Goal: Navigation & Orientation: Find specific page/section

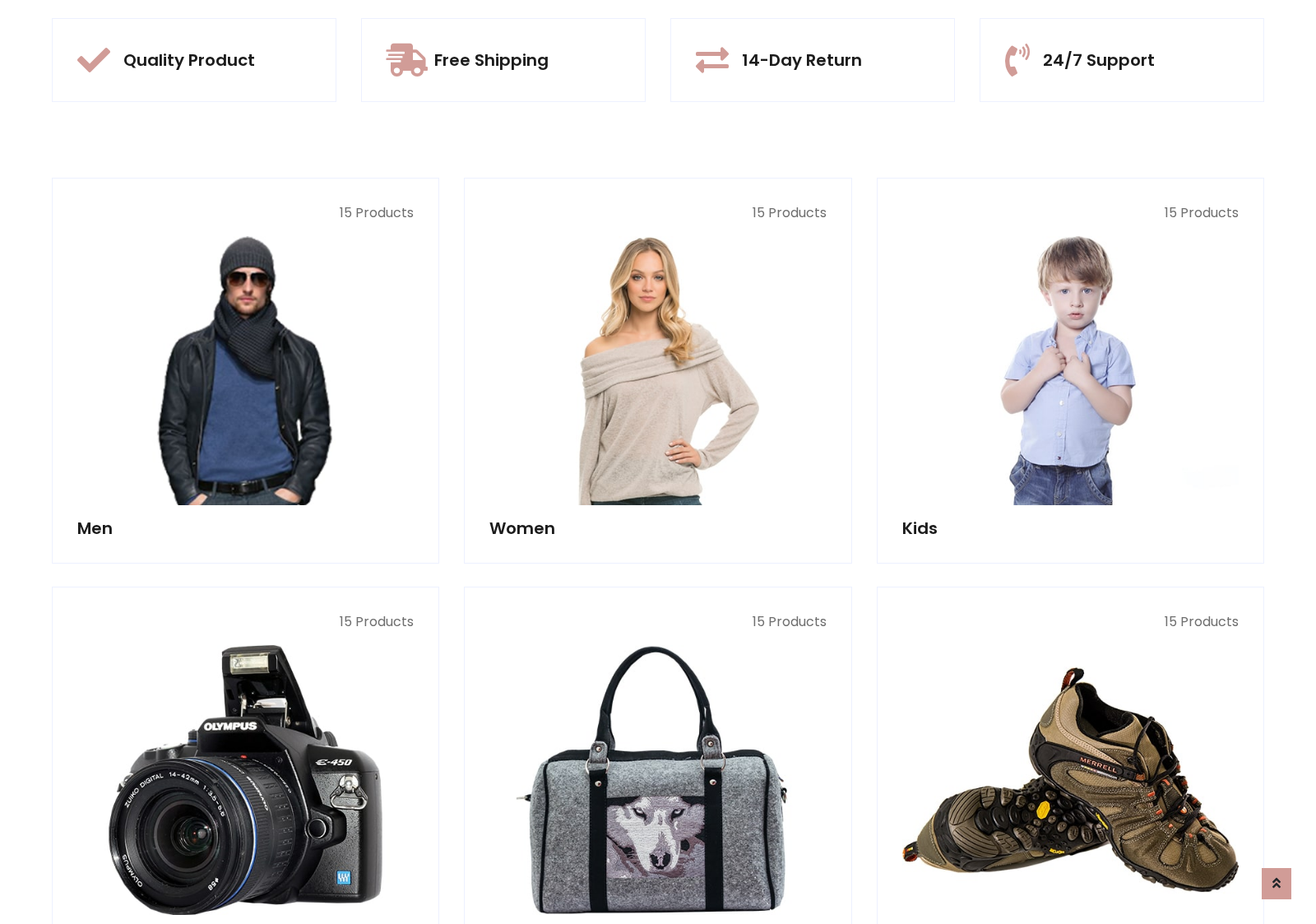
scroll to position [1549, 0]
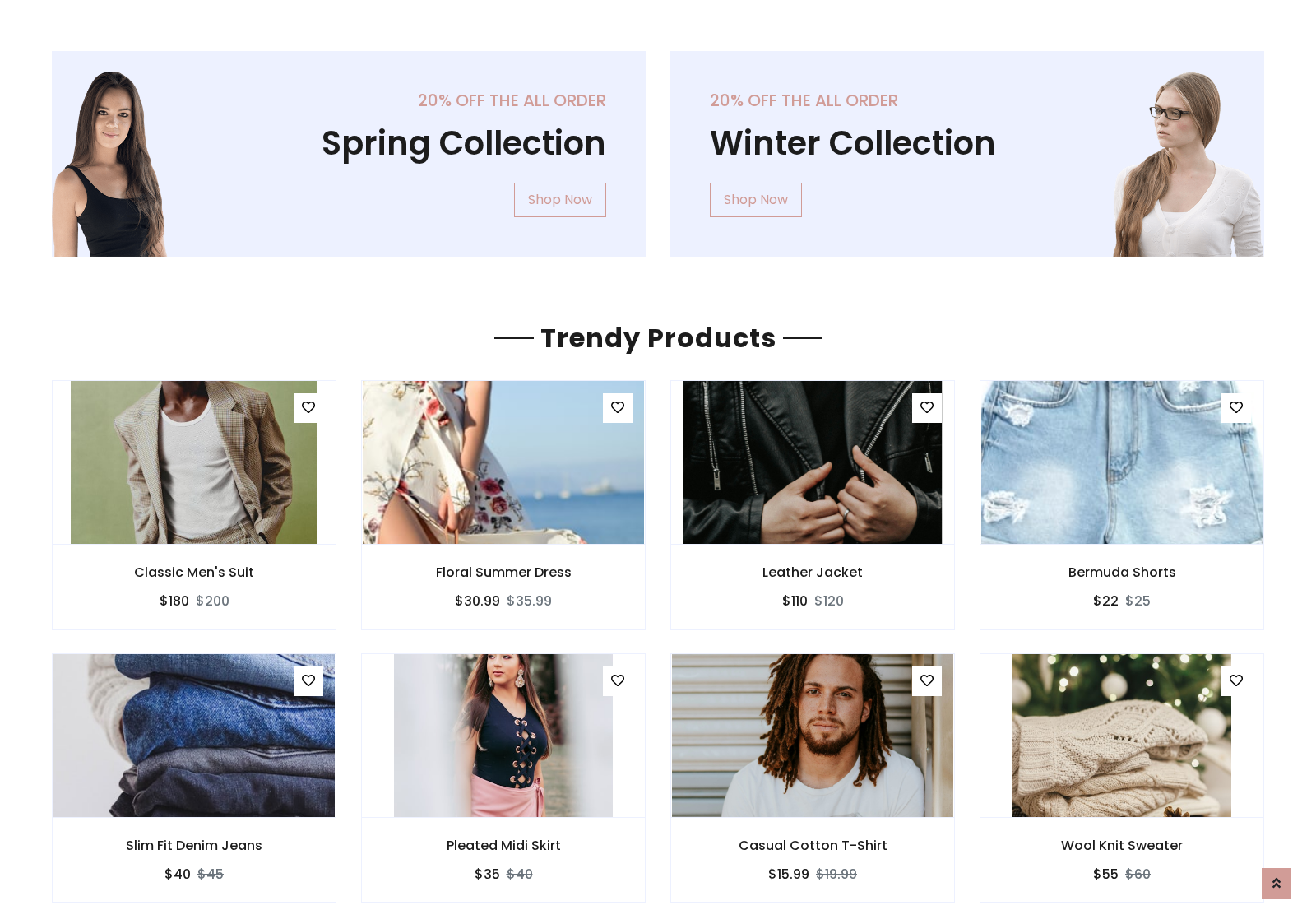
click at [813, 462] on img at bounding box center [813, 462] width 259 height 395
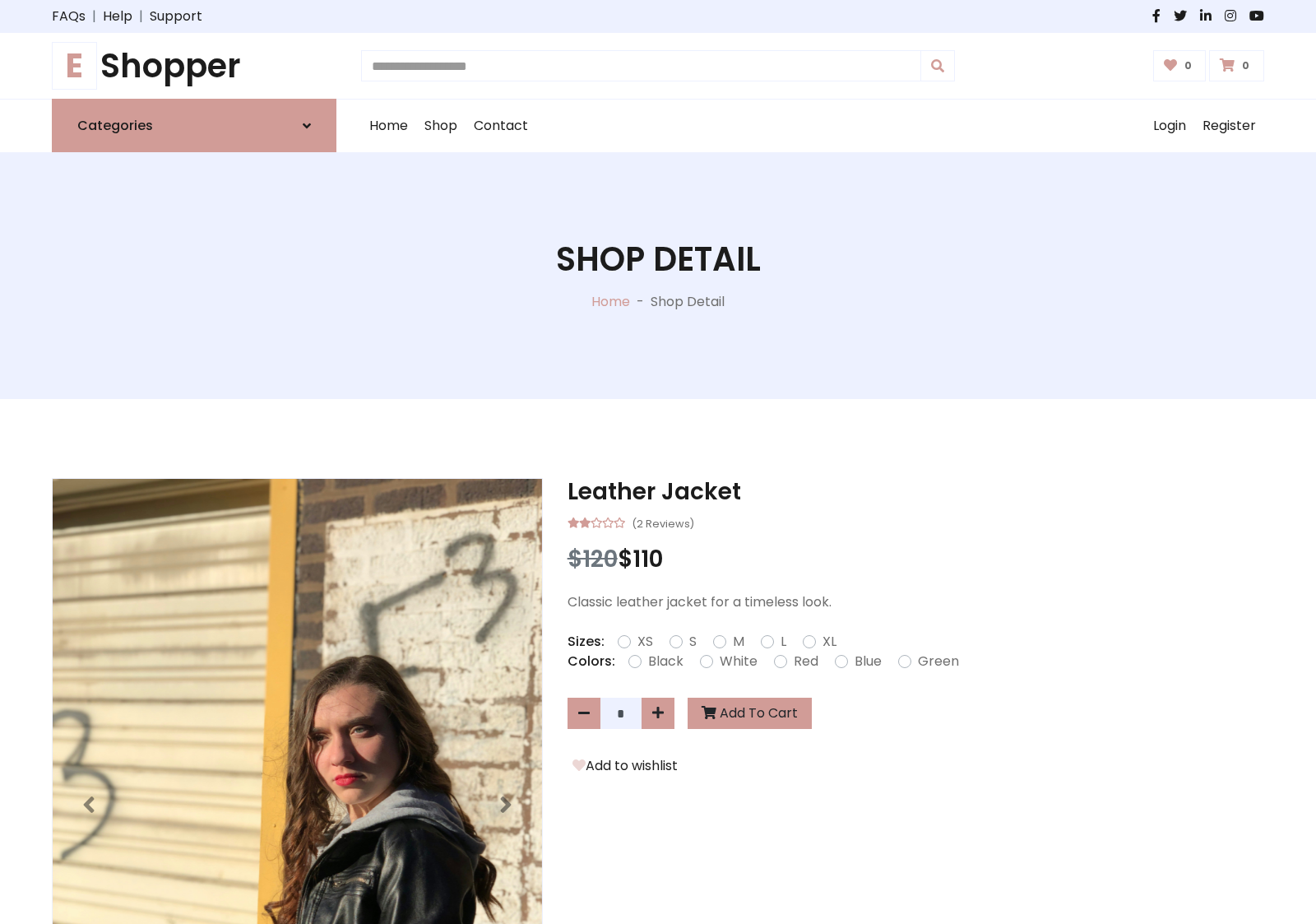
click at [195, 66] on h1 "E Shopper" at bounding box center [194, 65] width 285 height 39
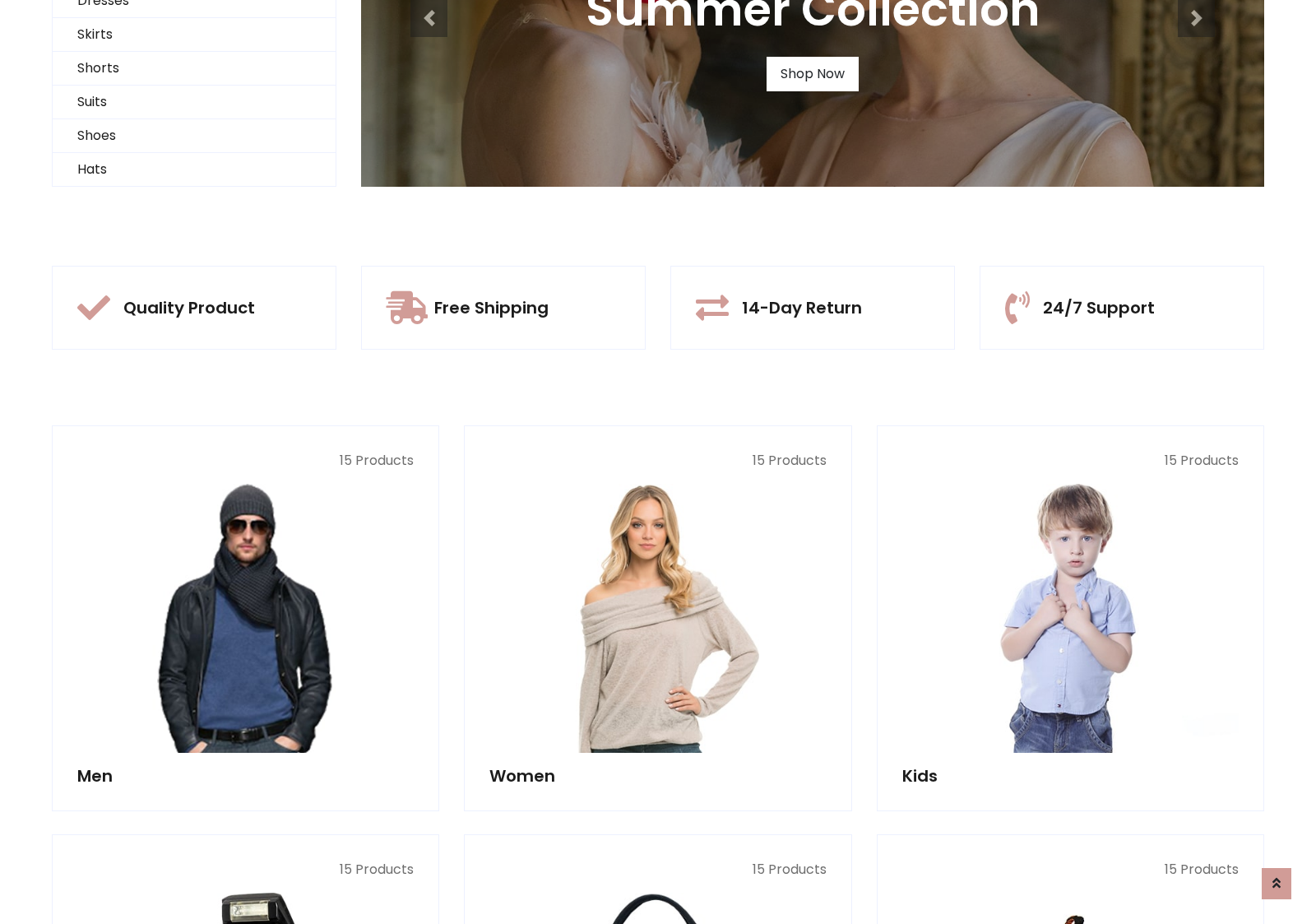
scroll to position [159, 0]
